Goal: Navigation & Orientation: Find specific page/section

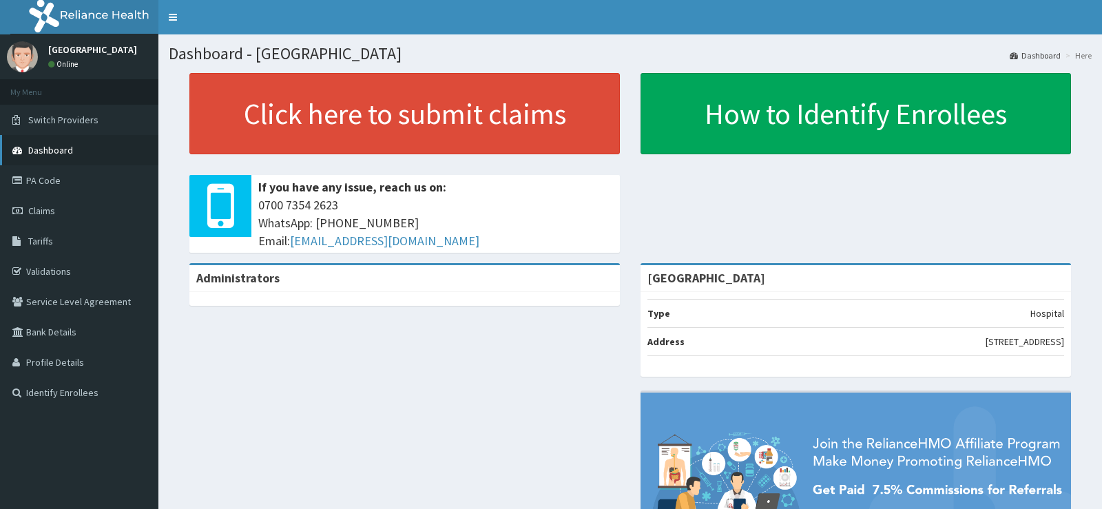
click at [94, 149] on link "Dashboard" at bounding box center [79, 150] width 158 height 30
click at [79, 150] on link "Dashboard" at bounding box center [79, 150] width 158 height 30
click at [90, 265] on link "Validations" at bounding box center [79, 271] width 158 height 30
